Goal: Information Seeking & Learning: Stay updated

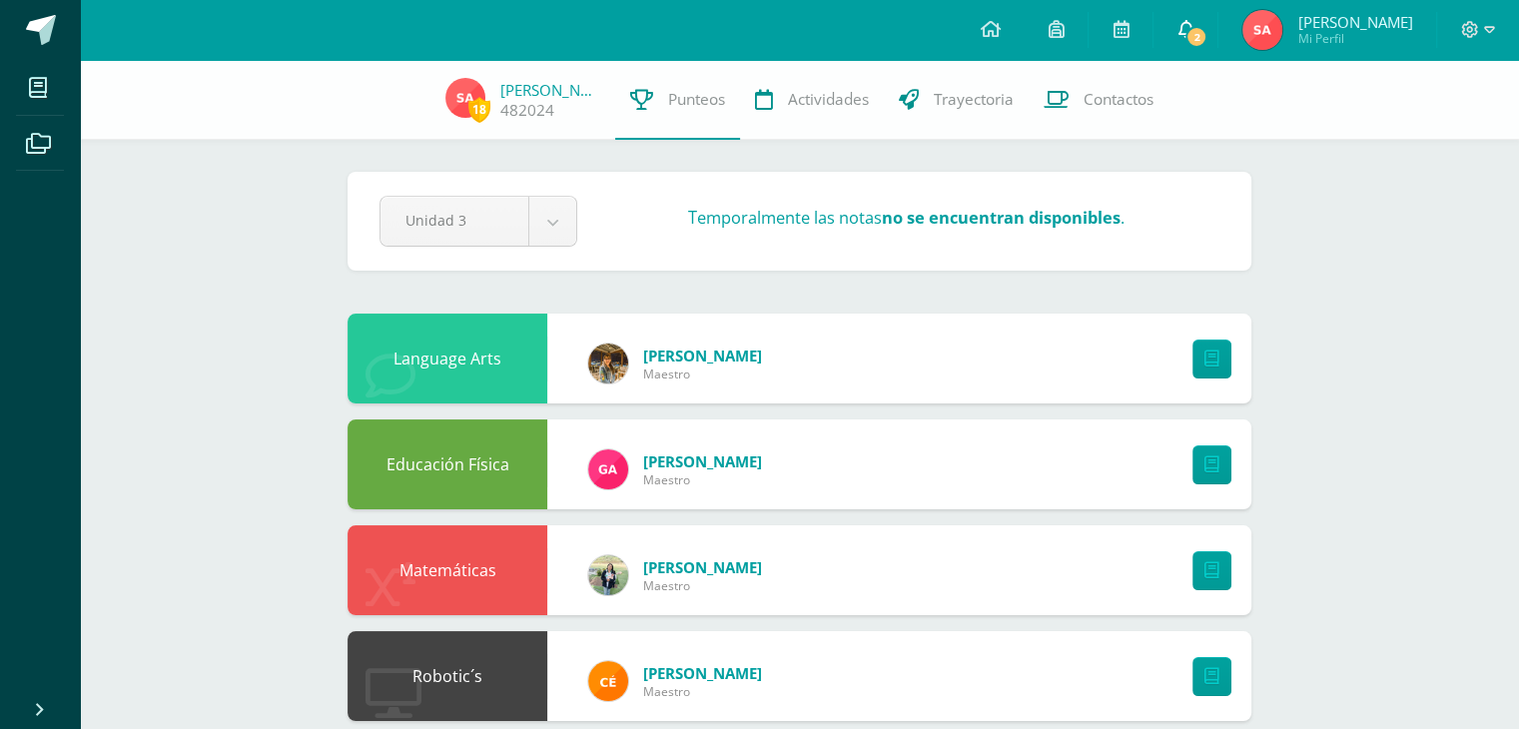
click at [1209, 39] on link "2" at bounding box center [1185, 30] width 64 height 60
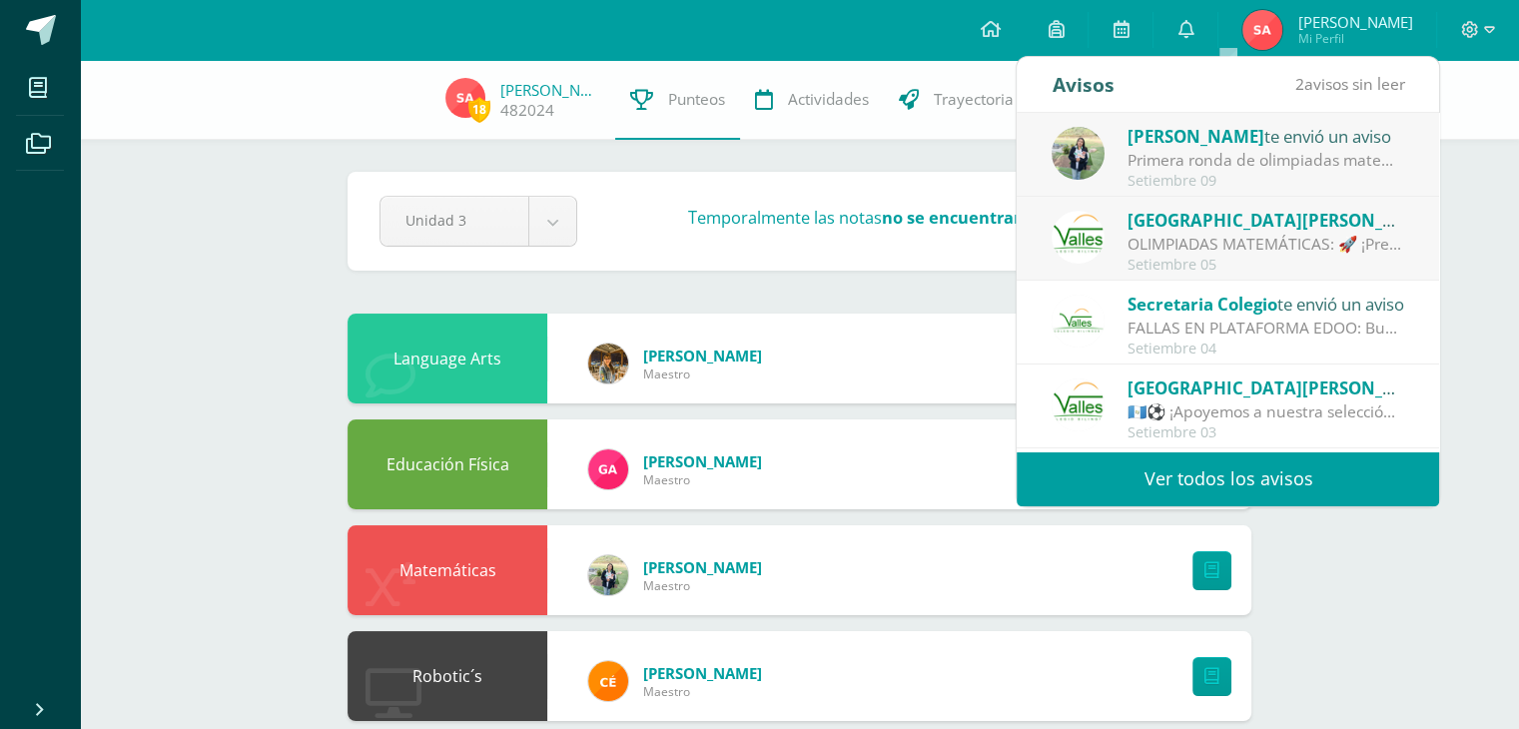
click at [1284, 235] on div "OLIMPIADAS MATEMÁTICAS: 🚀 ¡Prepárate para brillar en las Olimpiadas Matemáticas…" at bounding box center [1266, 244] width 278 height 23
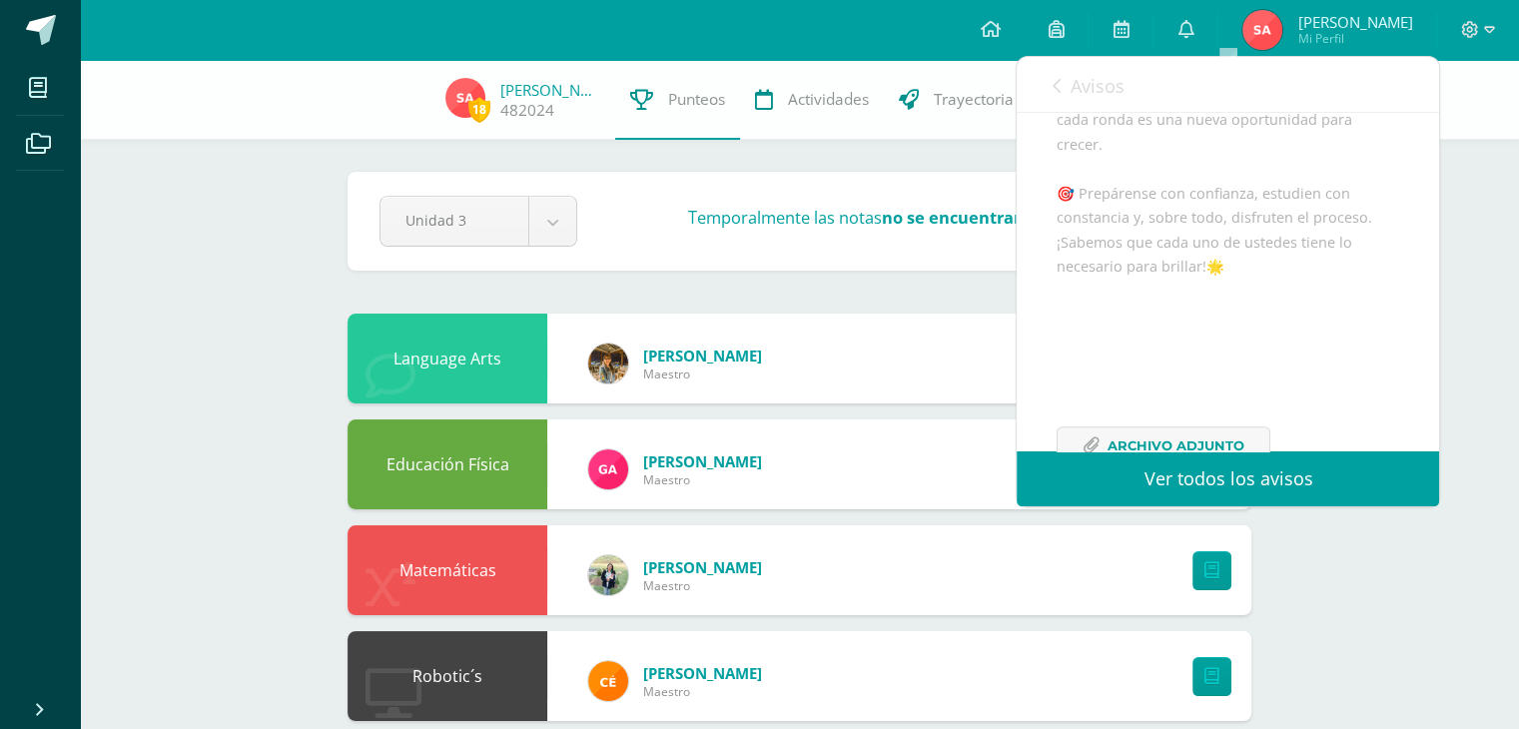
scroll to position [835, 0]
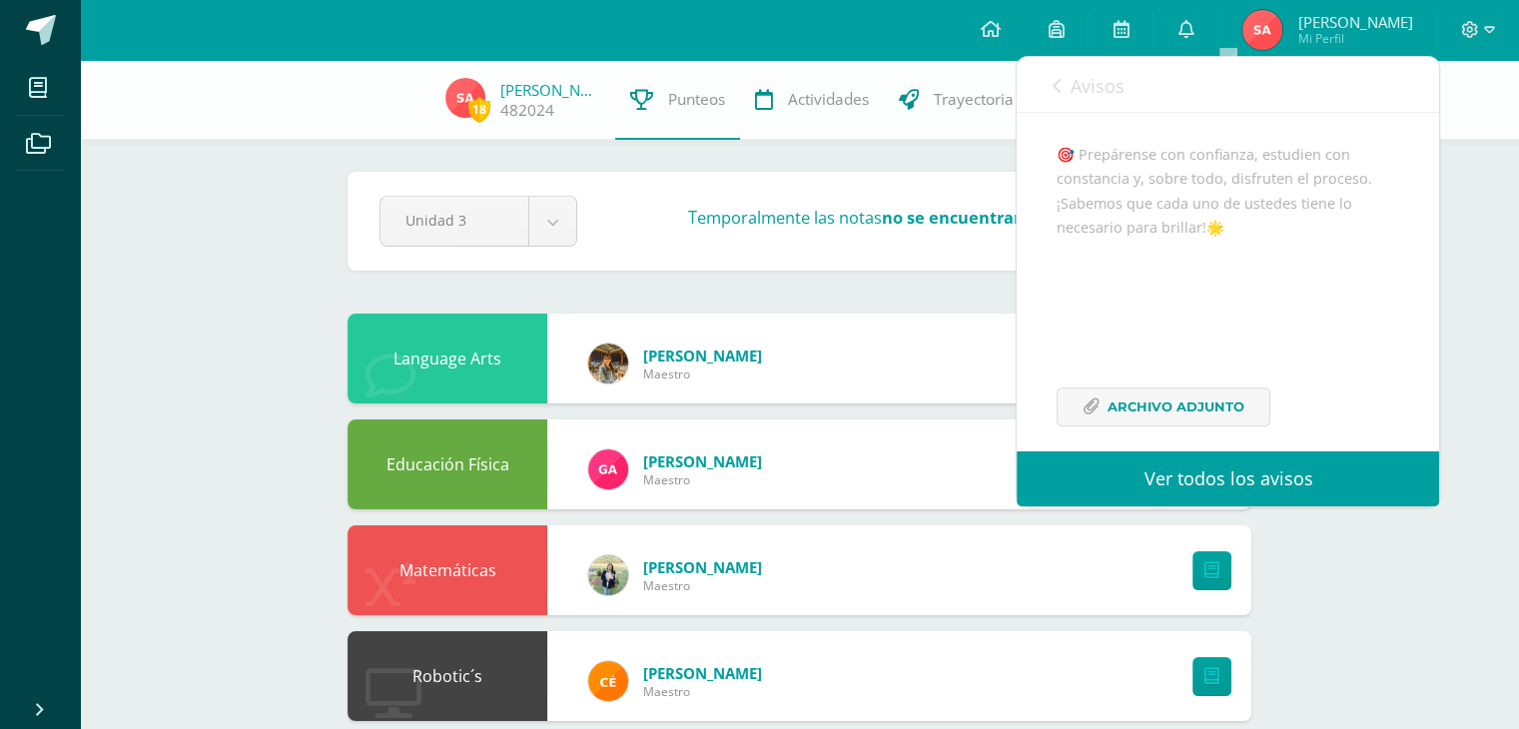
click at [1054, 100] on link "Avisos" at bounding box center [1087, 85] width 72 height 57
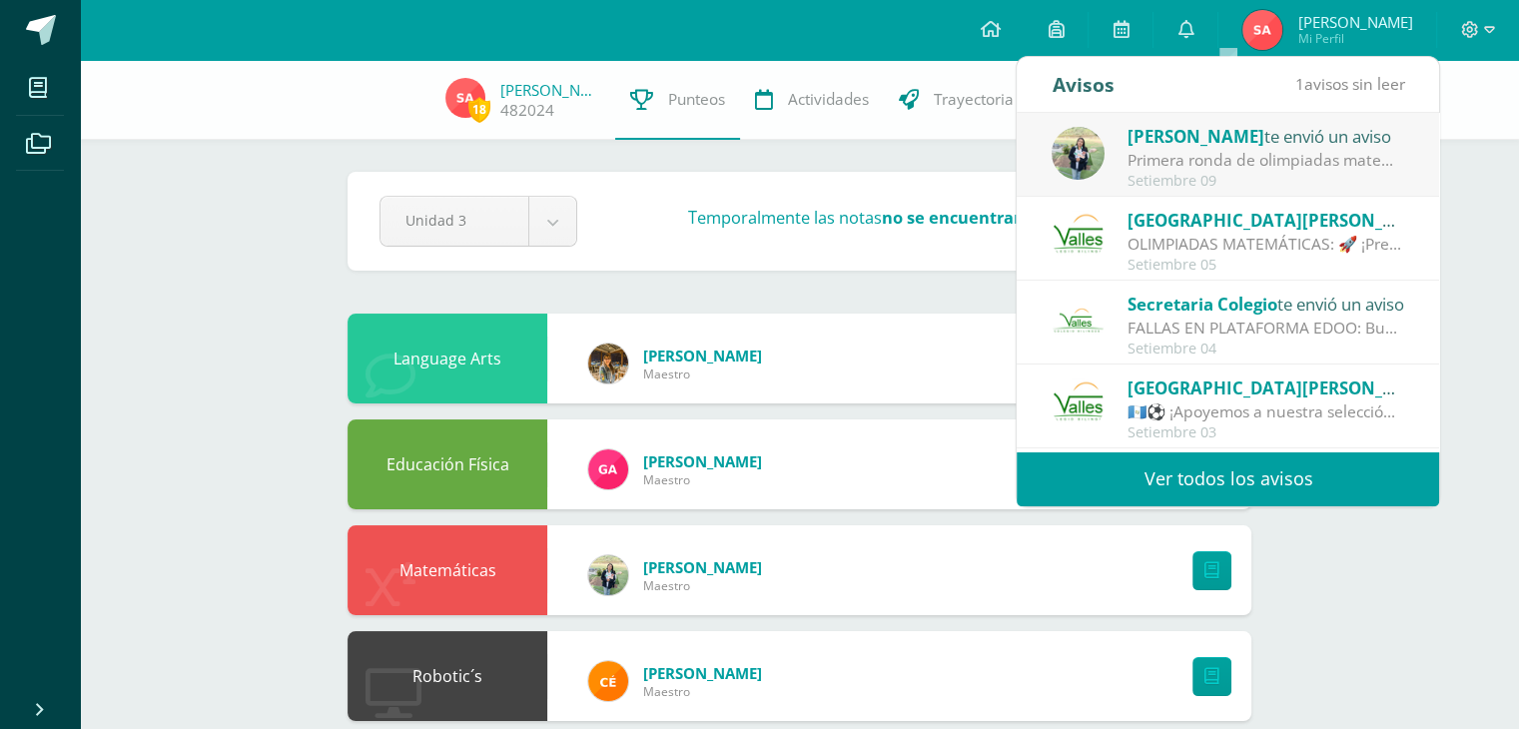
click at [1224, 163] on div "Primera ronda de olimpiadas matemáticas : El día de [DATE] [DATE], se realizará…" at bounding box center [1266, 160] width 278 height 23
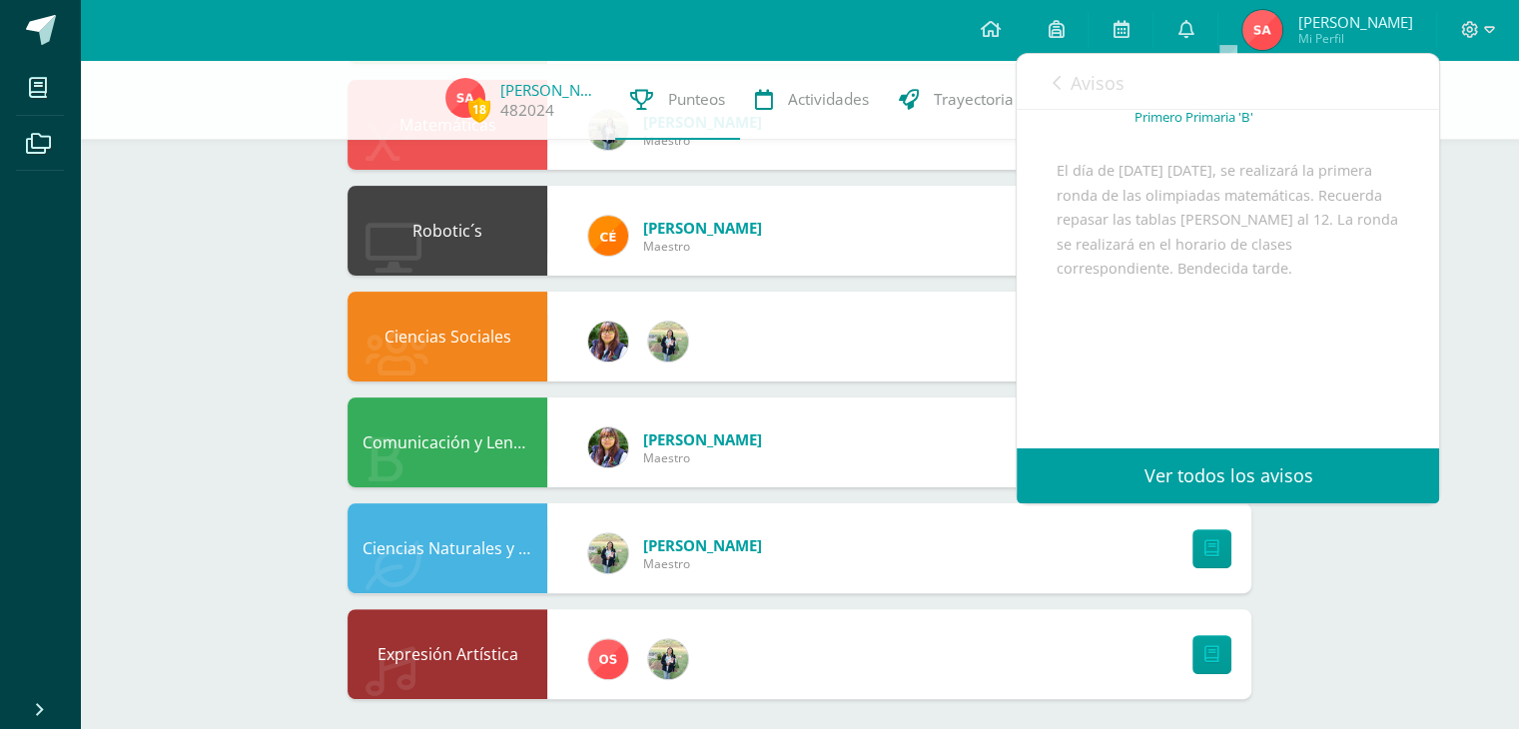
scroll to position [455, 0]
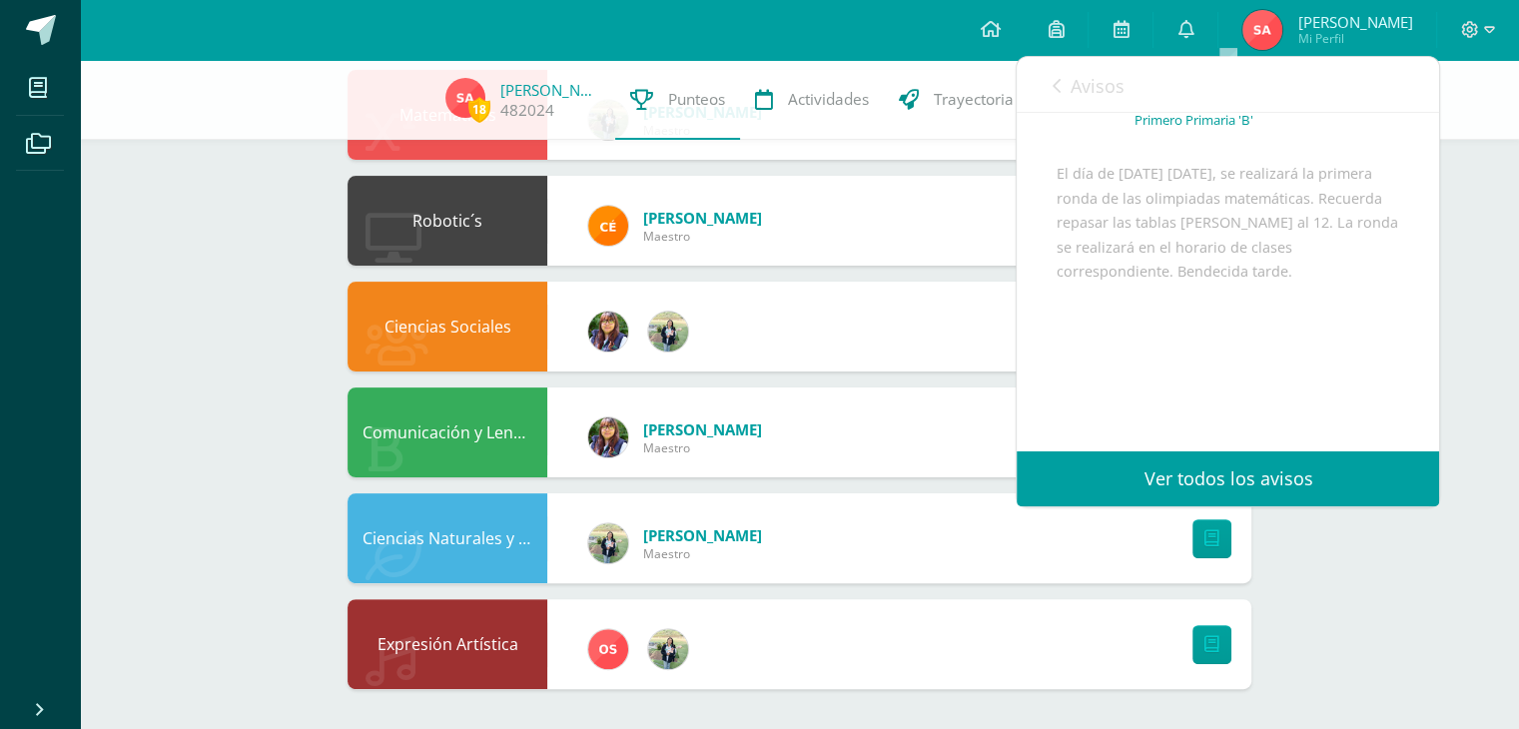
click at [1049, 85] on div "Avisos 0 avisos sin leer Avisos" at bounding box center [1228, 85] width 422 height 56
click at [1054, 78] on icon at bounding box center [1055, 86] width 8 height 16
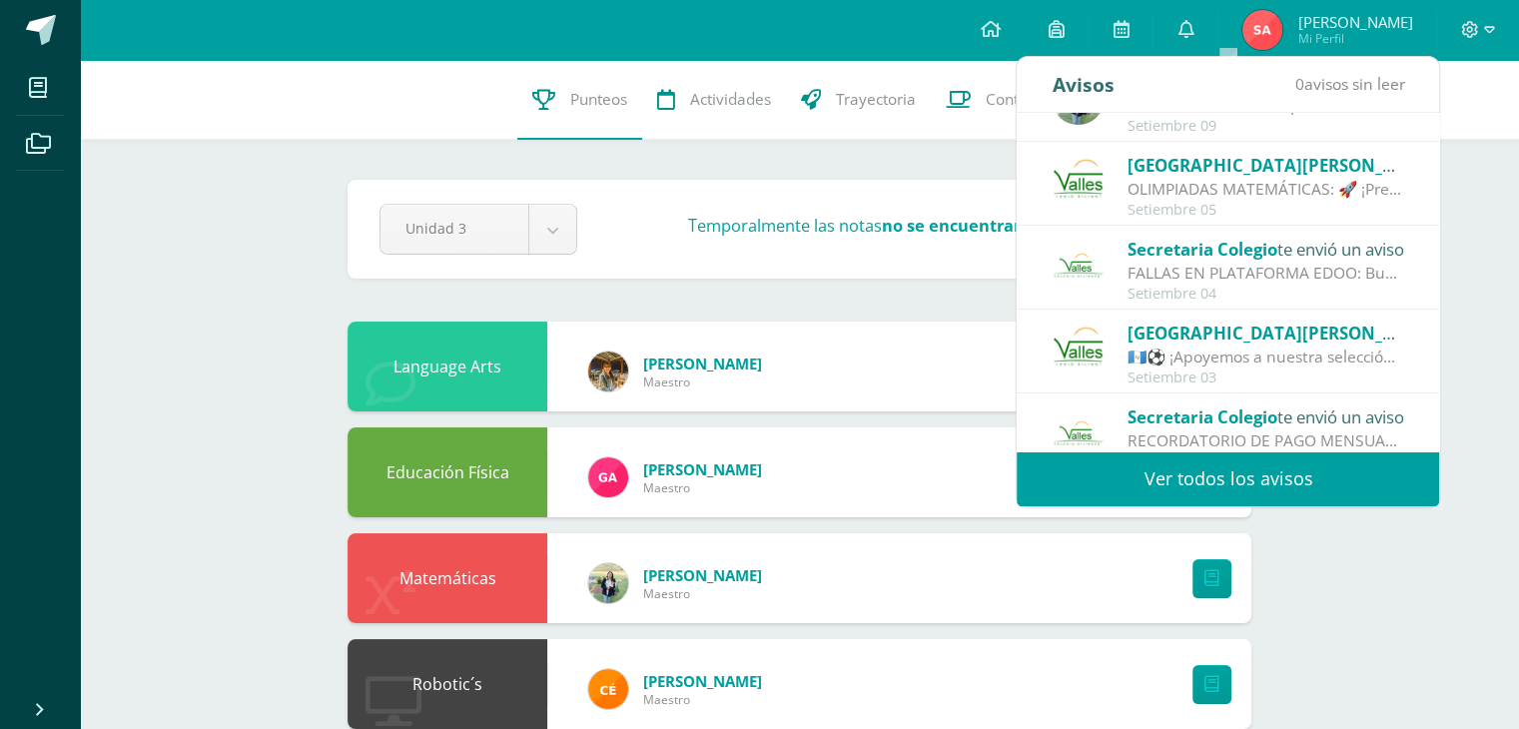
scroll to position [56, 0]
click at [1068, 480] on link "Ver todos los avisos" at bounding box center [1228, 478] width 422 height 55
click at [1143, 474] on link "Ver todos los avisos" at bounding box center [1228, 478] width 422 height 55
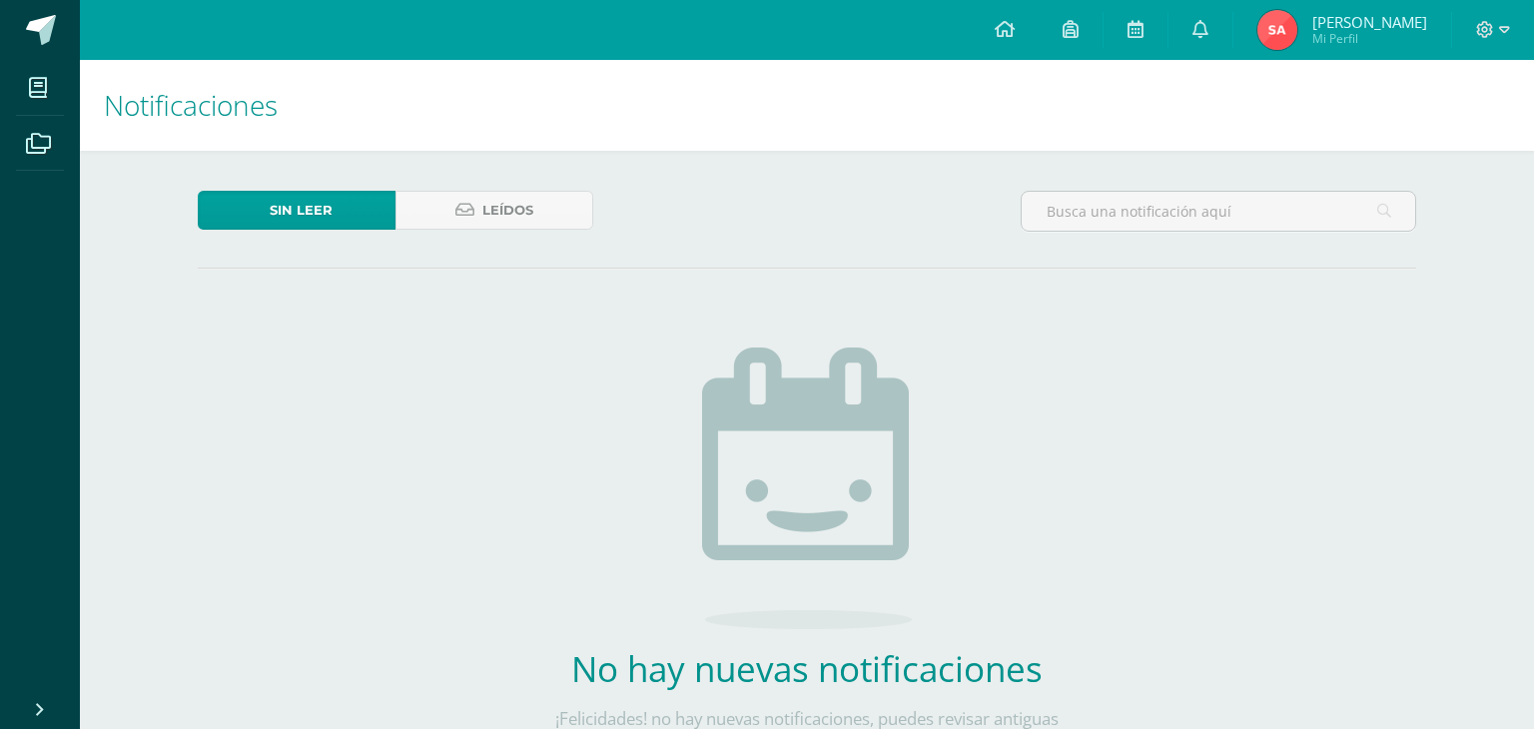
click at [1145, 474] on div "Sin leer Leídos No hay nuevas notificaciones ¡Felicidades! no hay nuevas notifi…" at bounding box center [807, 503] width 1298 height 705
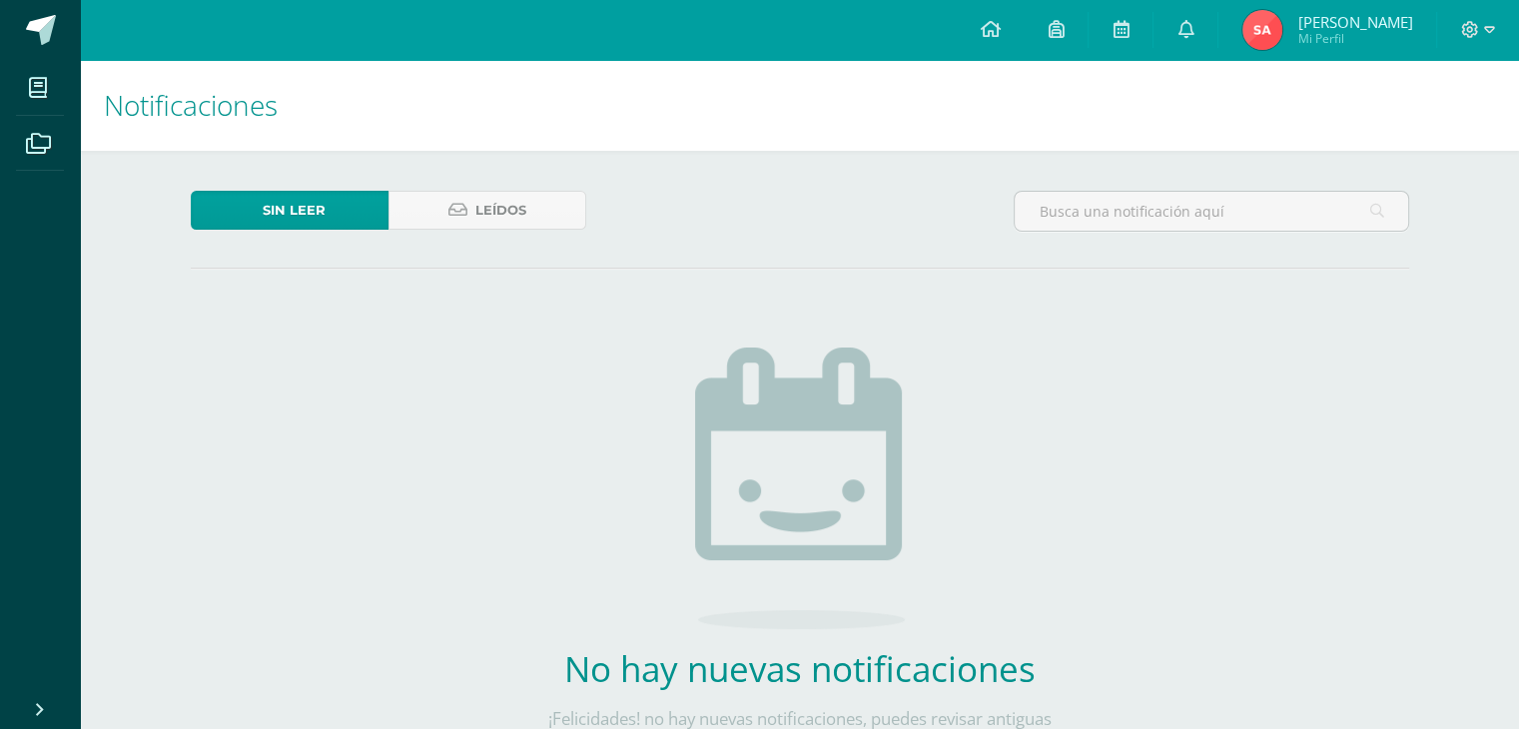
click at [246, 207] on link "Sin leer" at bounding box center [290, 210] width 198 height 39
click at [286, 196] on span "Sin leer" at bounding box center [294, 210] width 63 height 37
click at [284, 222] on span "Sin leer" at bounding box center [294, 210] width 63 height 37
click at [296, 187] on div "Sin leer Leídos No hay nuevas notificaciones ¡Felicidades! no hay nuevas notifi…" at bounding box center [800, 503] width 1298 height 705
